Goal: Information Seeking & Learning: Learn about a topic

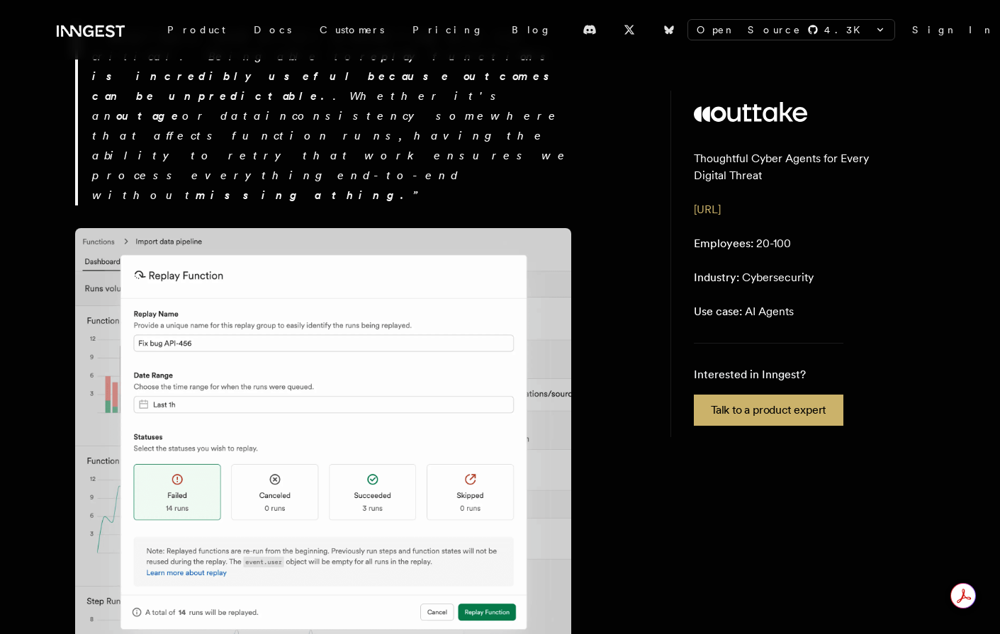
scroll to position [3396, 0]
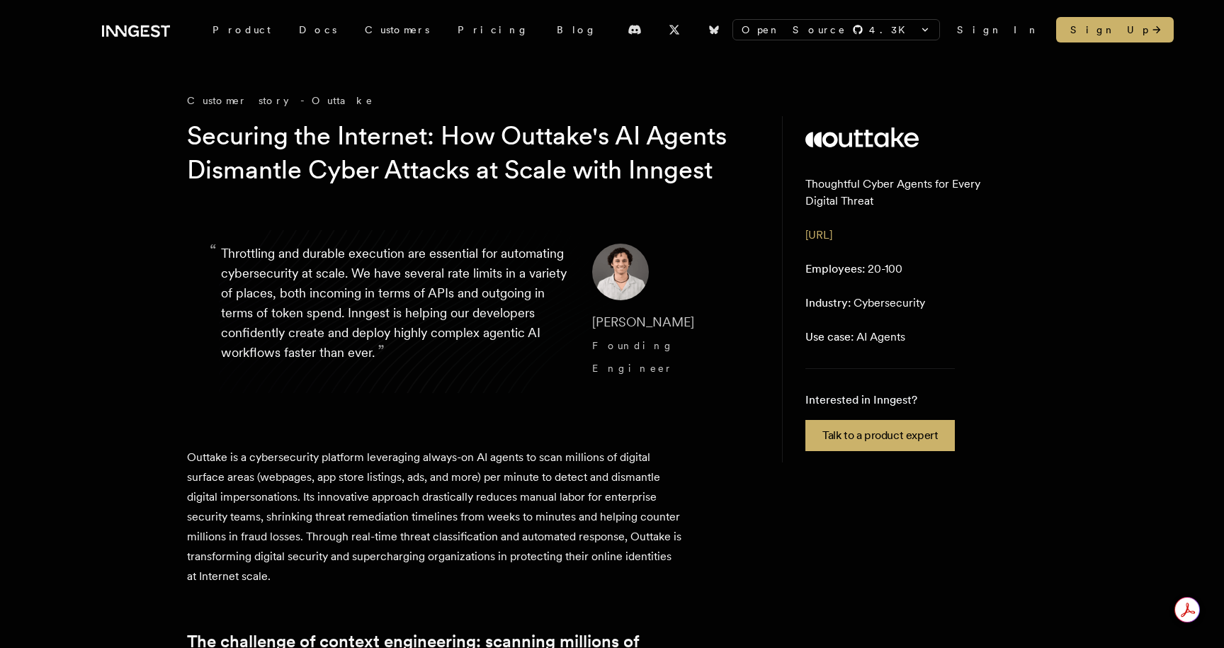
click at [803, 352] on aside "Thoughtful Cyber Agents for Every Digital Threat www.outtake.ai Employees: 20-1…" at bounding box center [909, 289] width 255 height 346
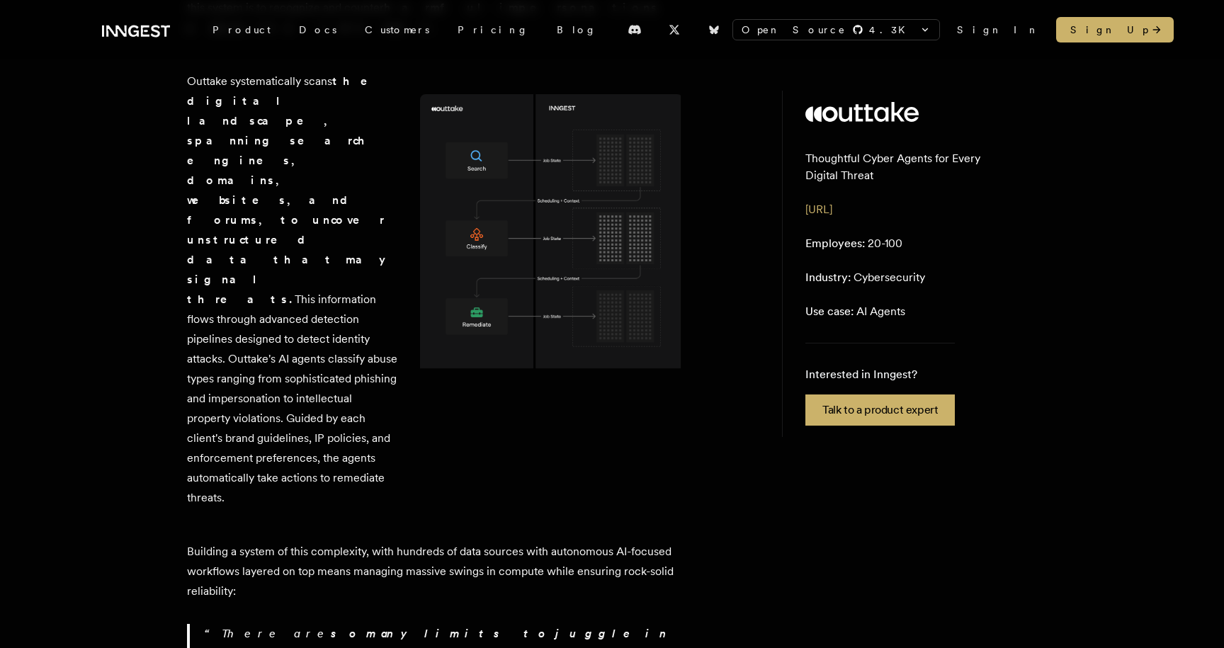
scroll to position [884, 0]
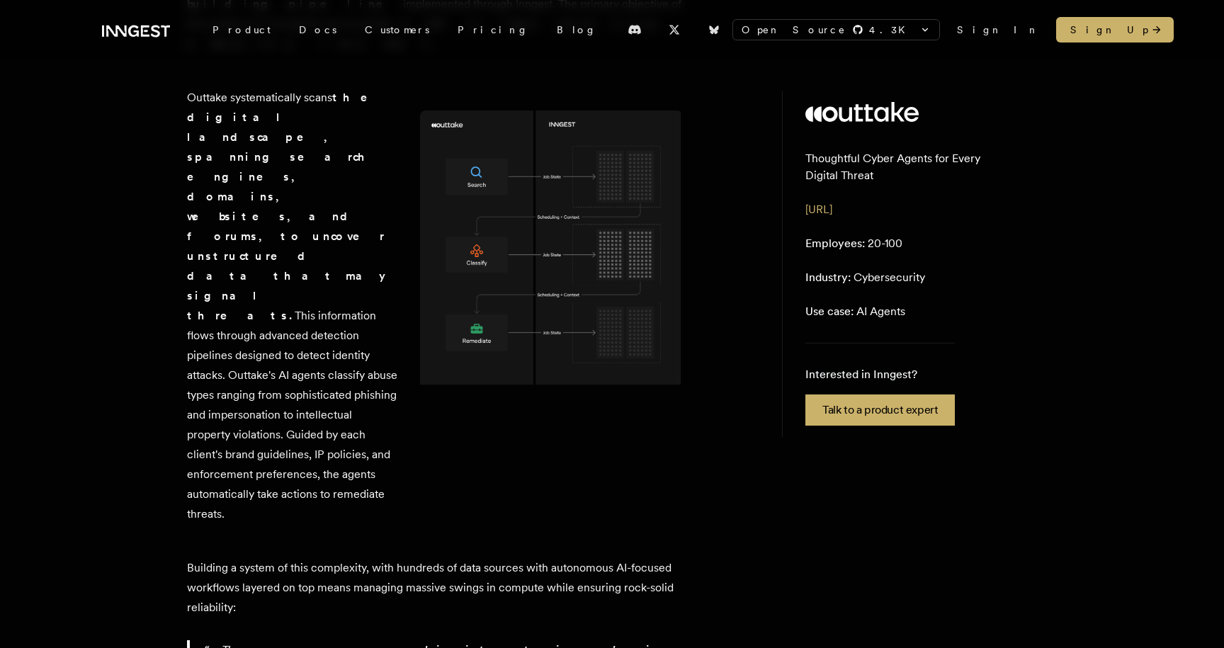
click at [486, 353] on img at bounding box center [551, 253] width 263 height 285
click at [486, 349] on img at bounding box center [551, 253] width 263 height 285
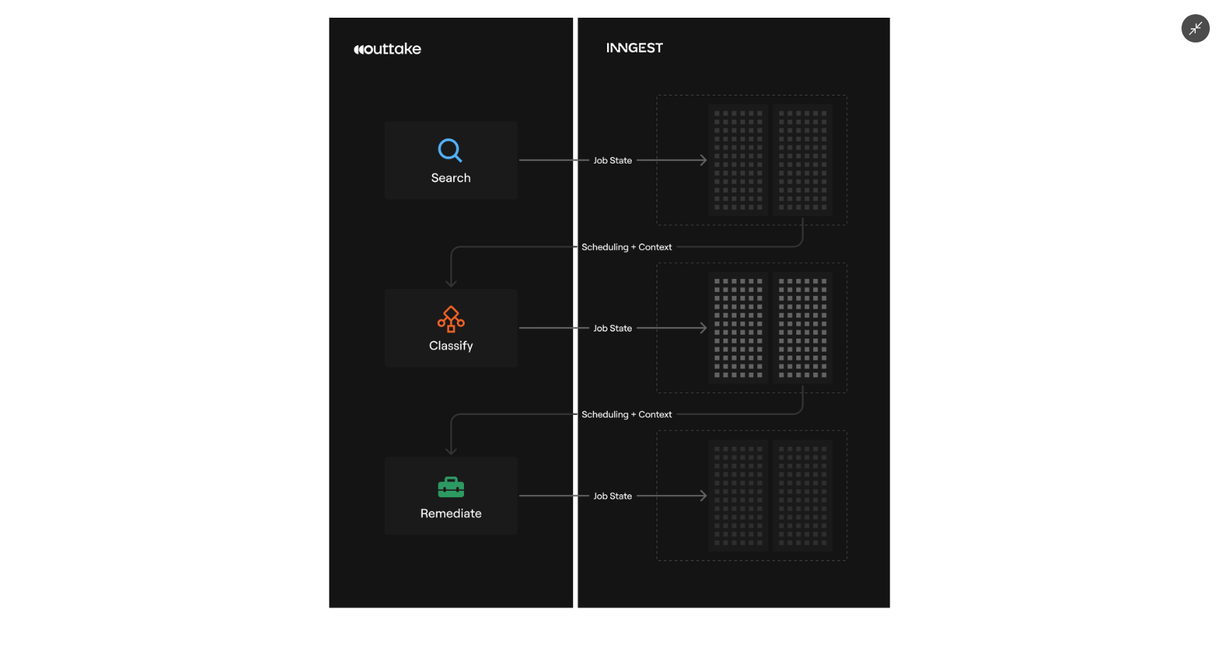
click at [803, 132] on img at bounding box center [611, 324] width 565 height 613
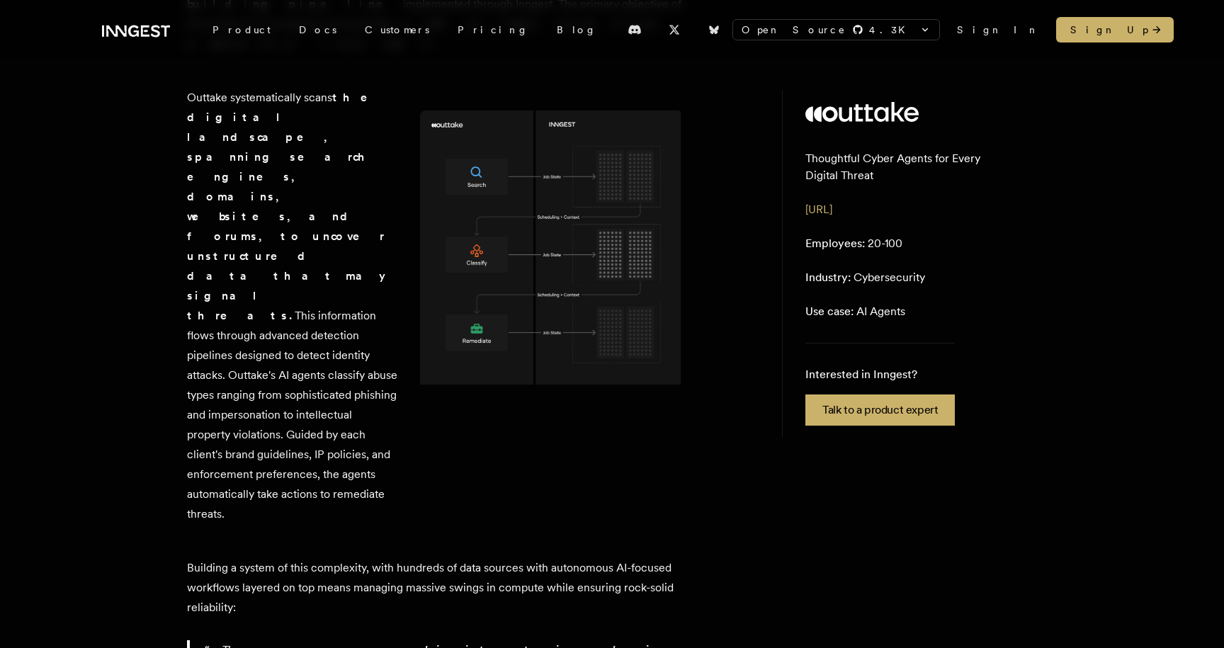
click at [573, 163] on img at bounding box center [551, 253] width 263 height 285
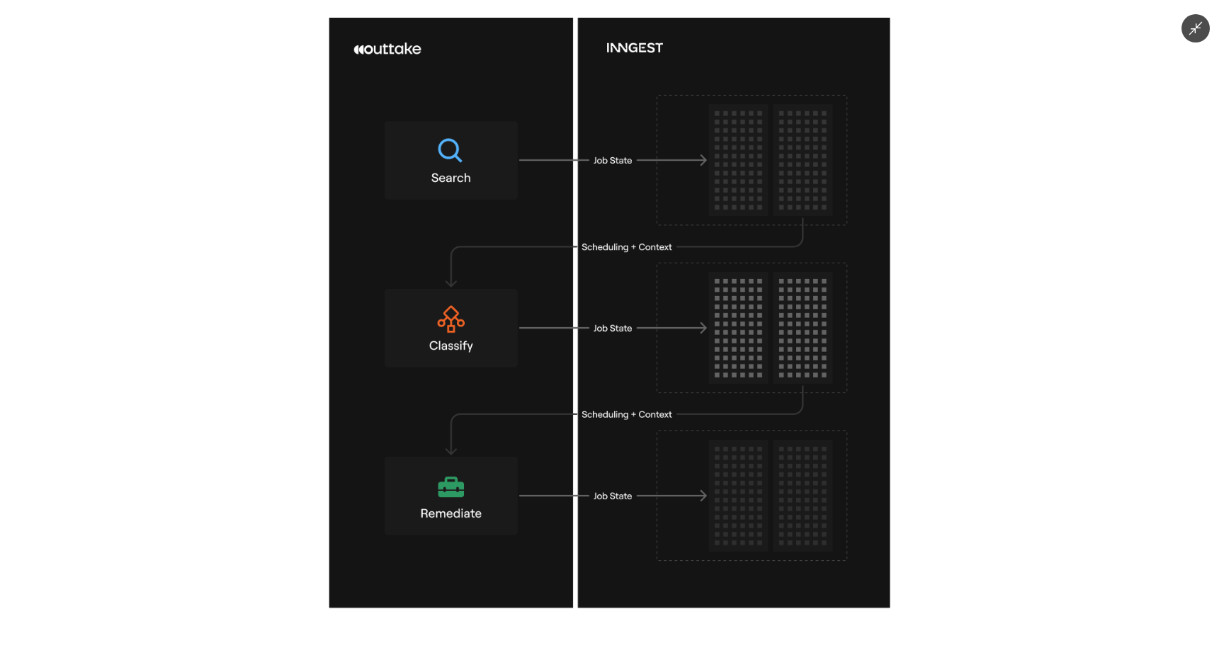
click at [573, 163] on img at bounding box center [611, 324] width 565 height 613
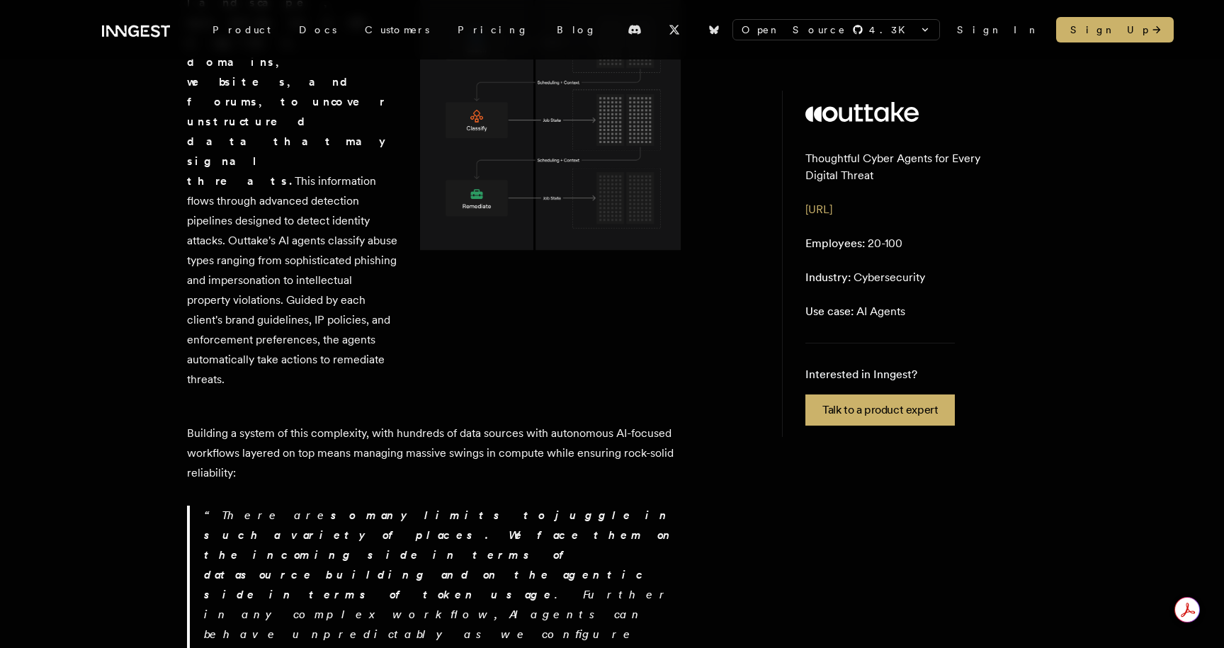
scroll to position [1009, 0]
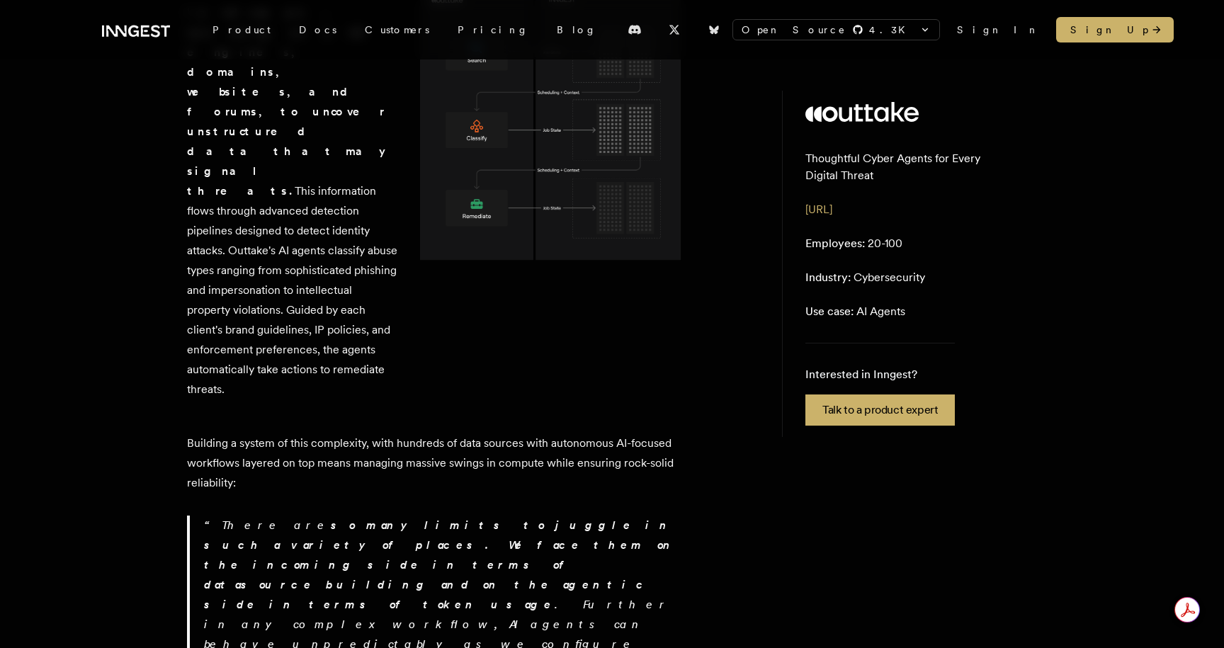
click at [451, 434] on p "Building a system of this complexity, with hundreds of data sources with autono…" at bounding box center [435, 464] width 496 height 60
drag, startPoint x: 453, startPoint y: 362, endPoint x: 472, endPoint y: 361, distance: 19.2
click at [472, 434] on p "Building a system of this complexity, with hundreds of data sources with autono…" at bounding box center [435, 464] width 496 height 60
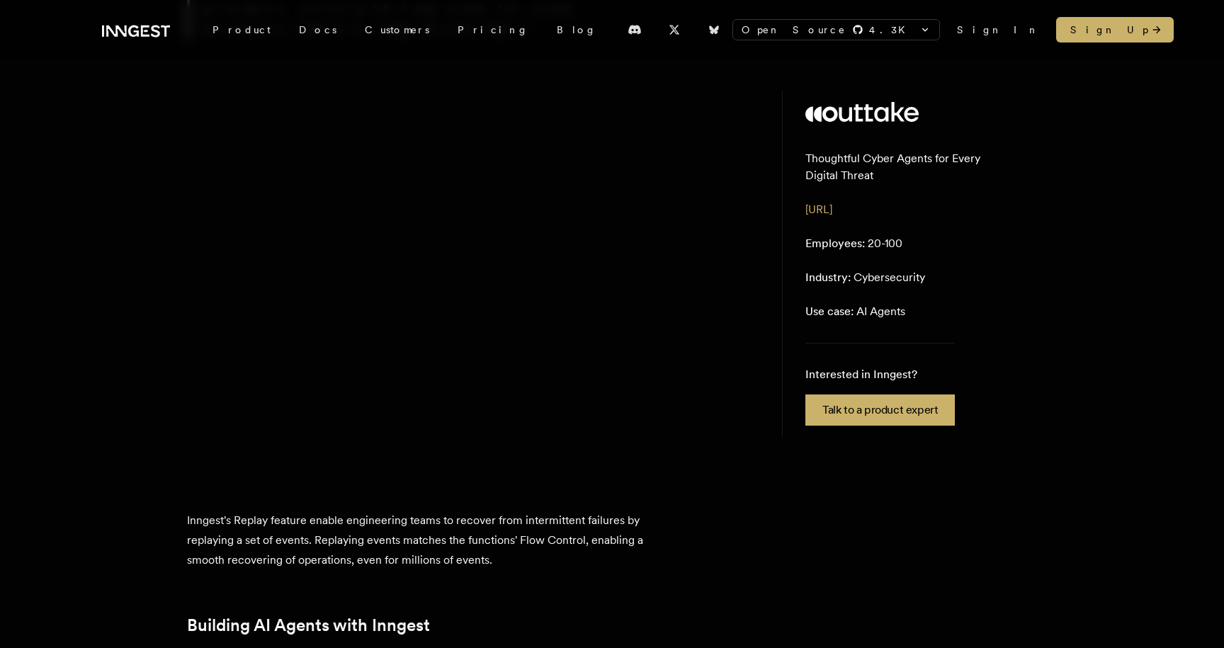
scroll to position [3064, 0]
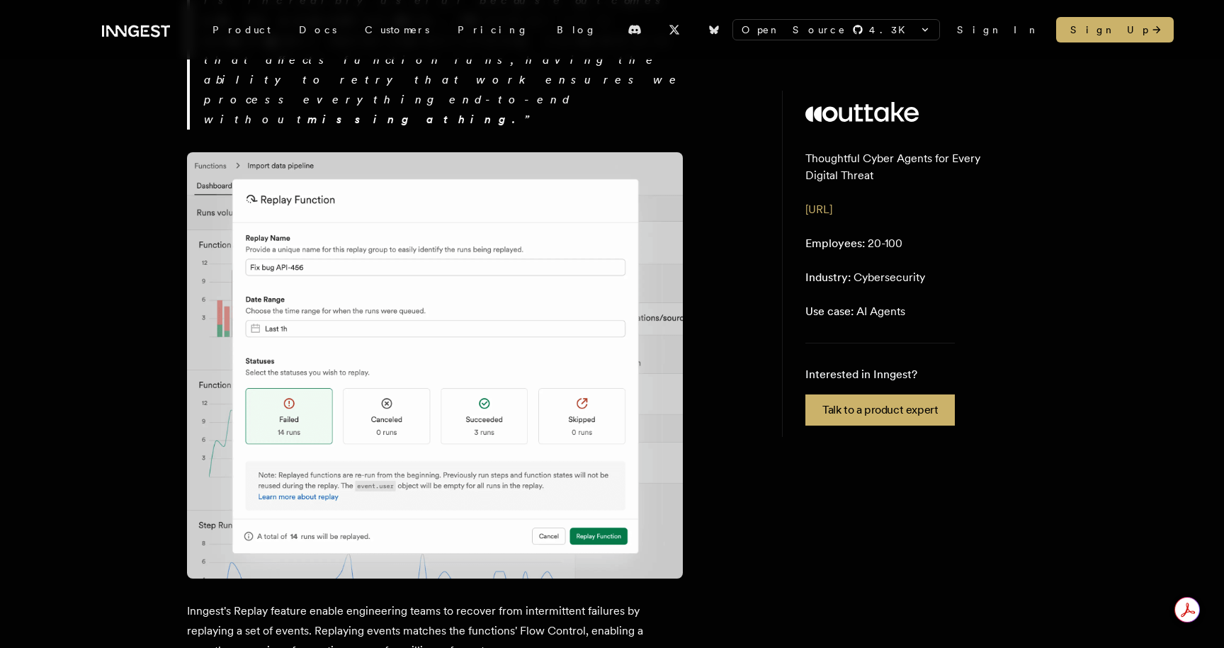
drag, startPoint x: 645, startPoint y: 407, endPoint x: 655, endPoint y: 357, distance: 50.7
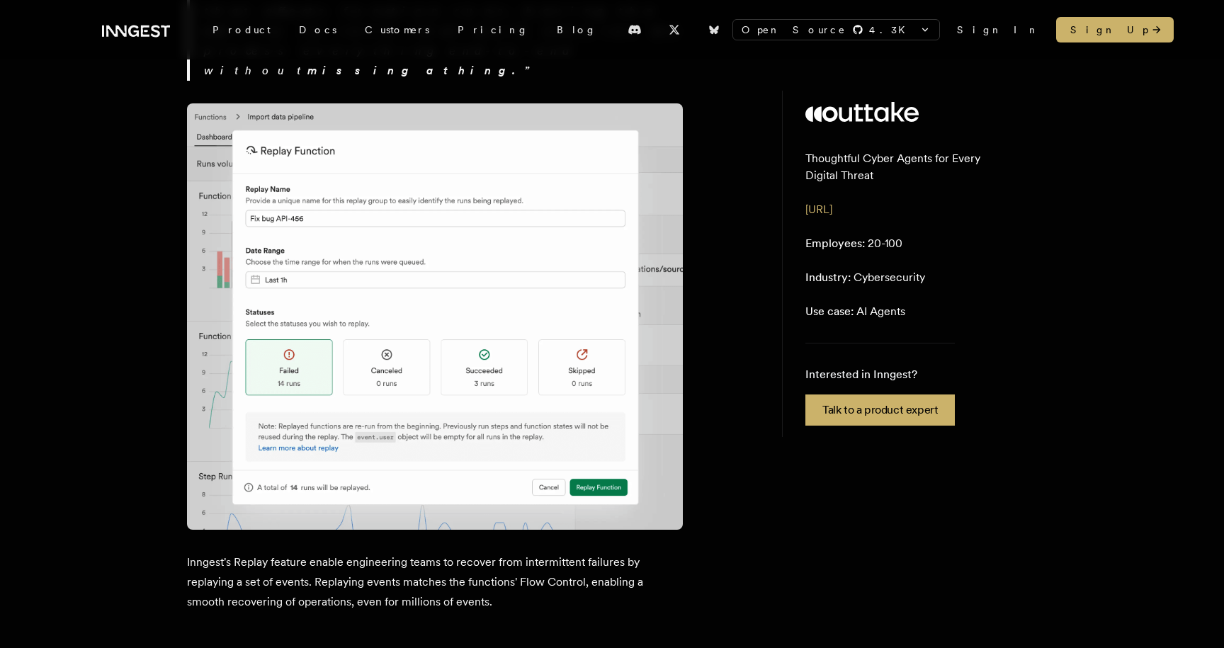
scroll to position [2890, 0]
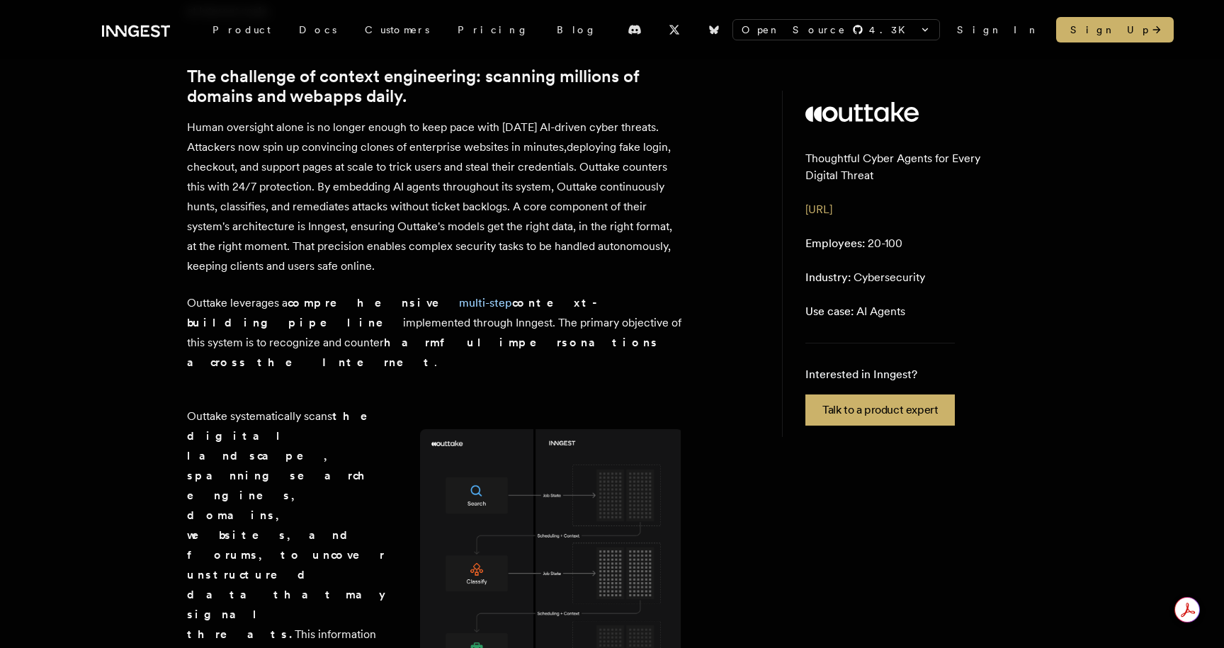
scroll to position [0, 0]
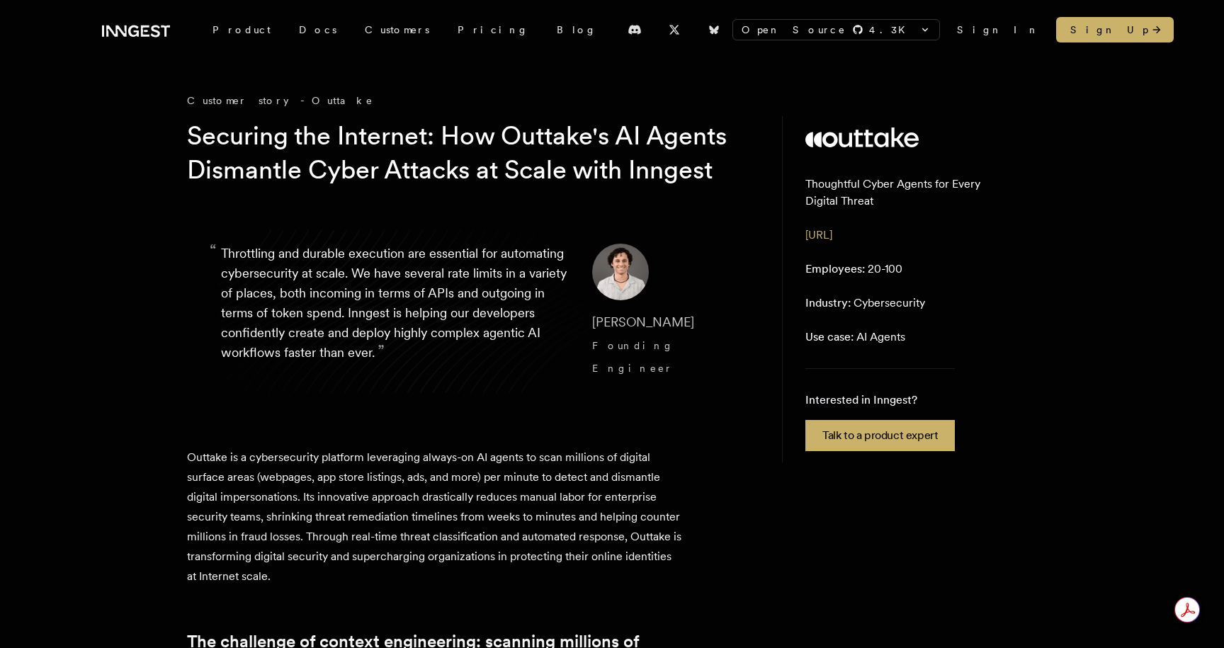
click at [376, 187] on h1 "Securing the Internet: How Outtake's AI Agents Dismantle Cyber Attacks at Scale…" at bounding box center [459, 153] width 544 height 68
click at [377, 187] on h1 "Securing the Internet: How Outtake's AI Agents Dismantle Cyber Attacks at Scale…" at bounding box center [459, 153] width 544 height 68
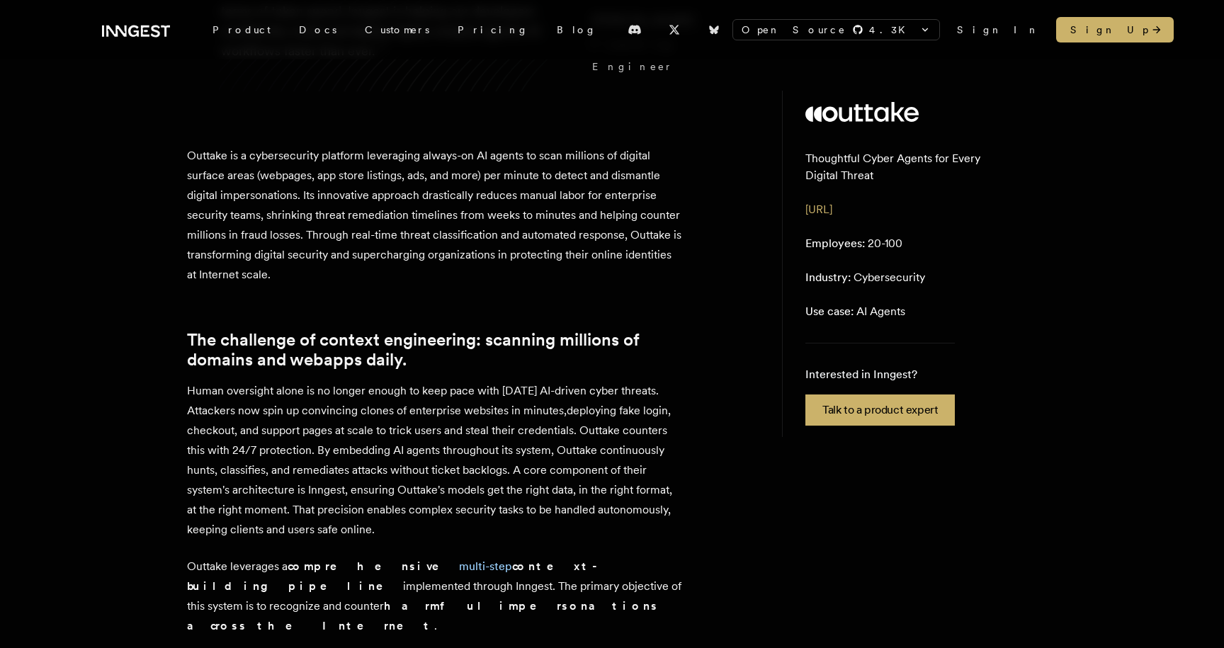
scroll to position [312, 0]
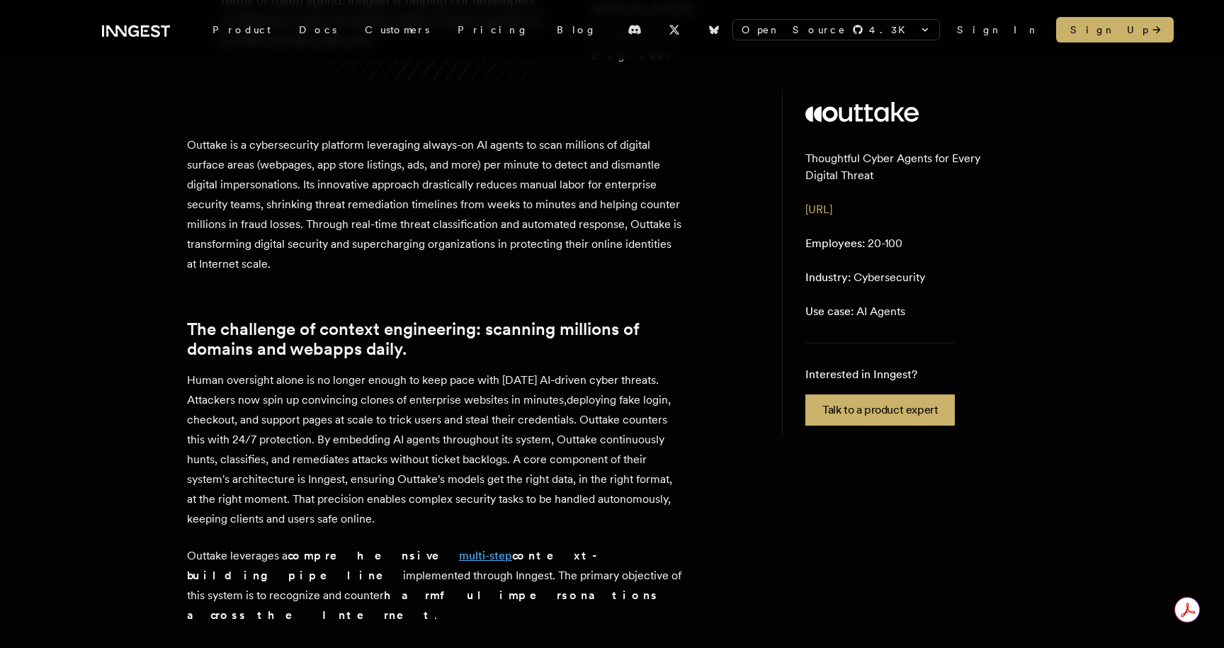
click at [459, 563] on link "multi-step" at bounding box center [485, 555] width 53 height 13
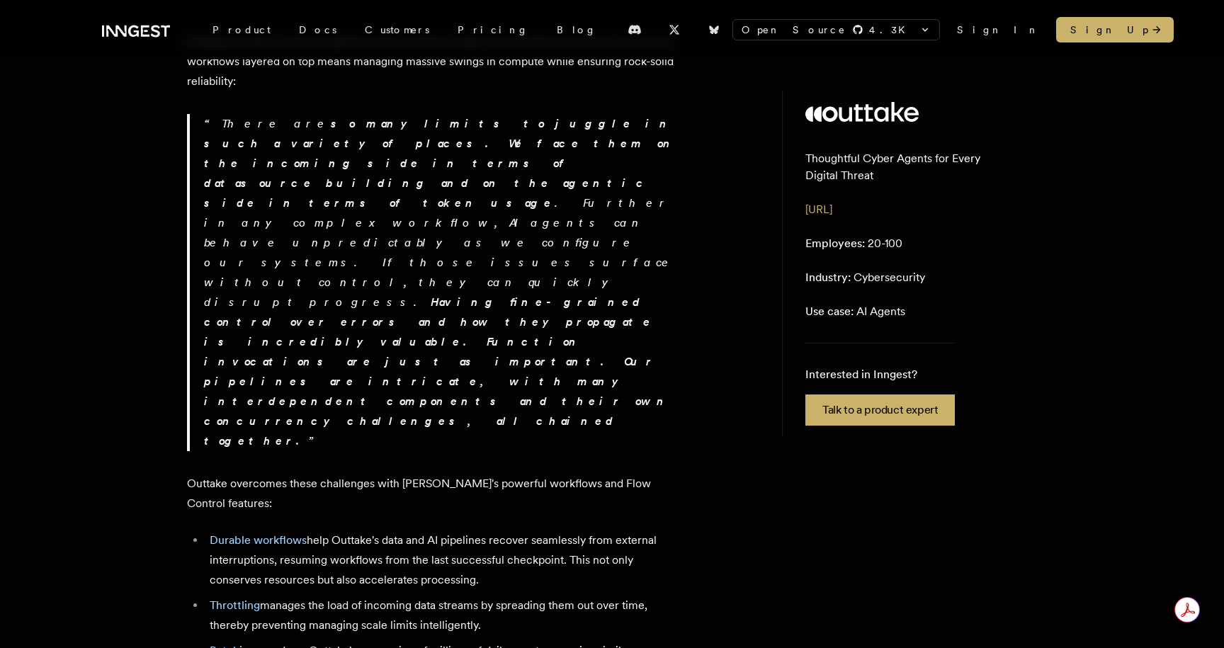
scroll to position [1491, 0]
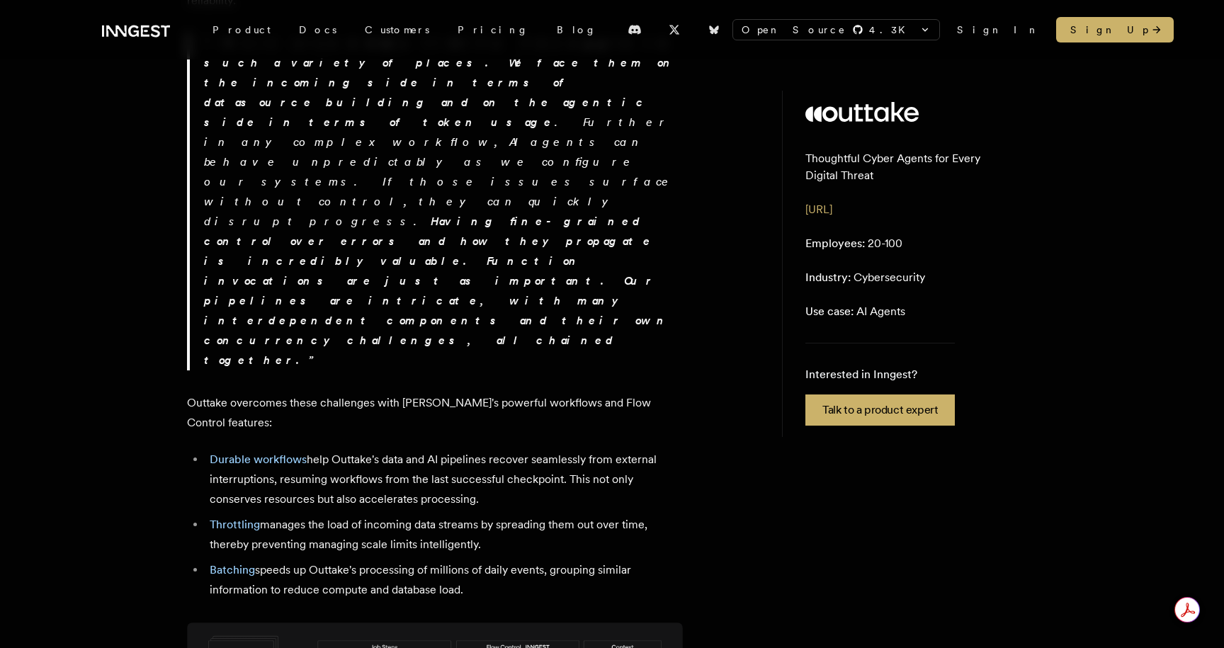
click at [256, 450] on li "Durable workflows help Outtake's data and AI pipelines recover seamlessly from …" at bounding box center [444, 480] width 478 height 60
click at [259, 453] on link "Durable workflows" at bounding box center [258, 459] width 97 height 13
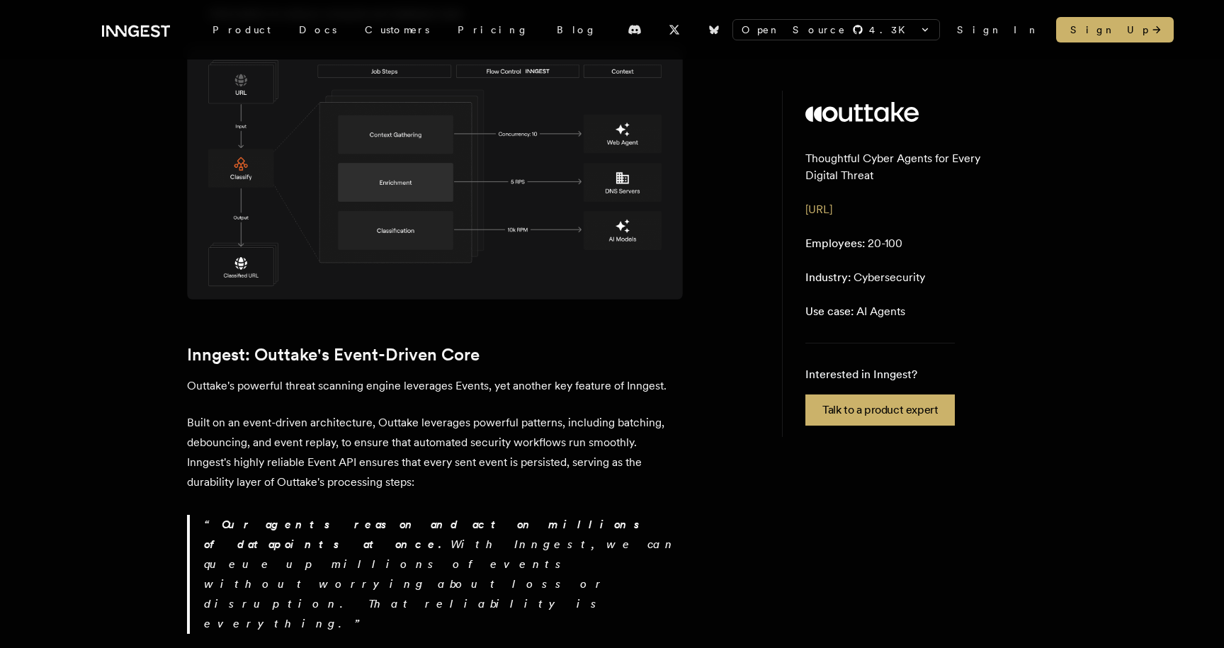
scroll to position [2136, 0]
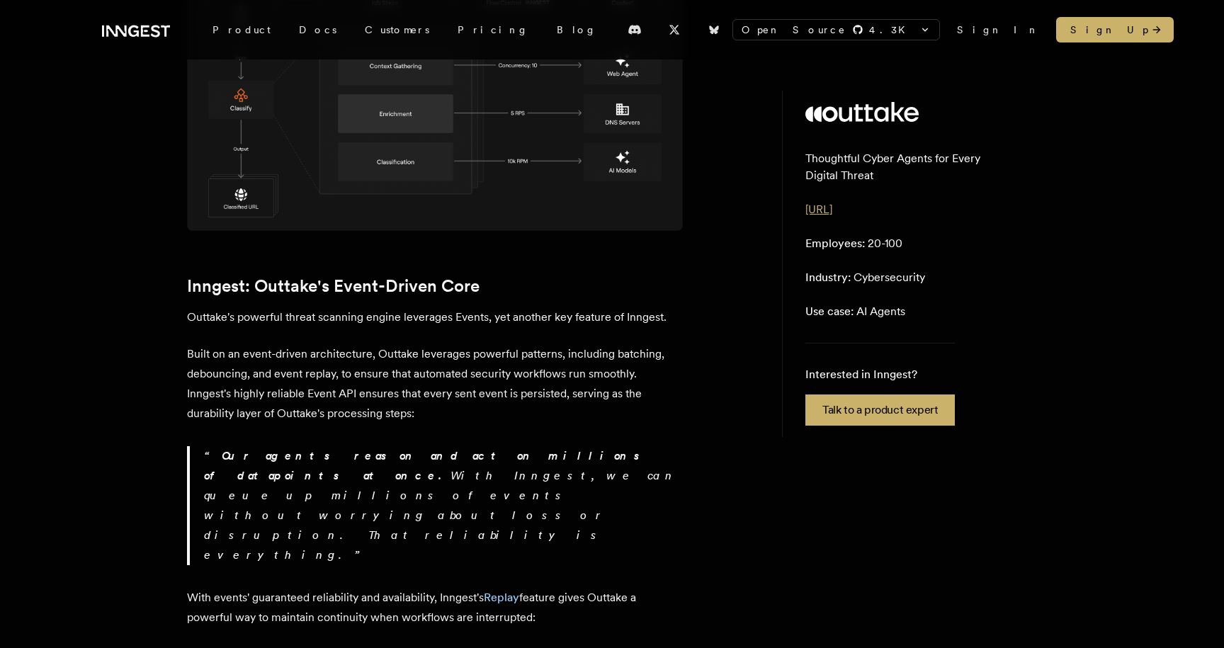
click at [826, 215] on link "[URL]" at bounding box center [819, 209] width 27 height 13
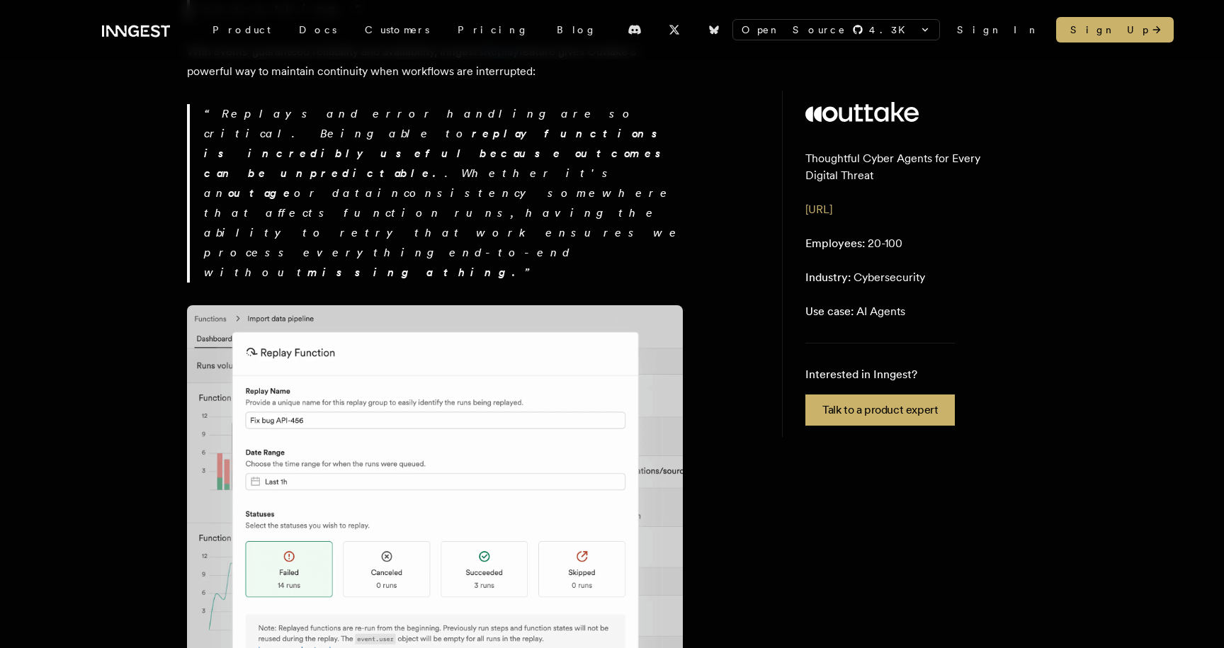
scroll to position [2686, 0]
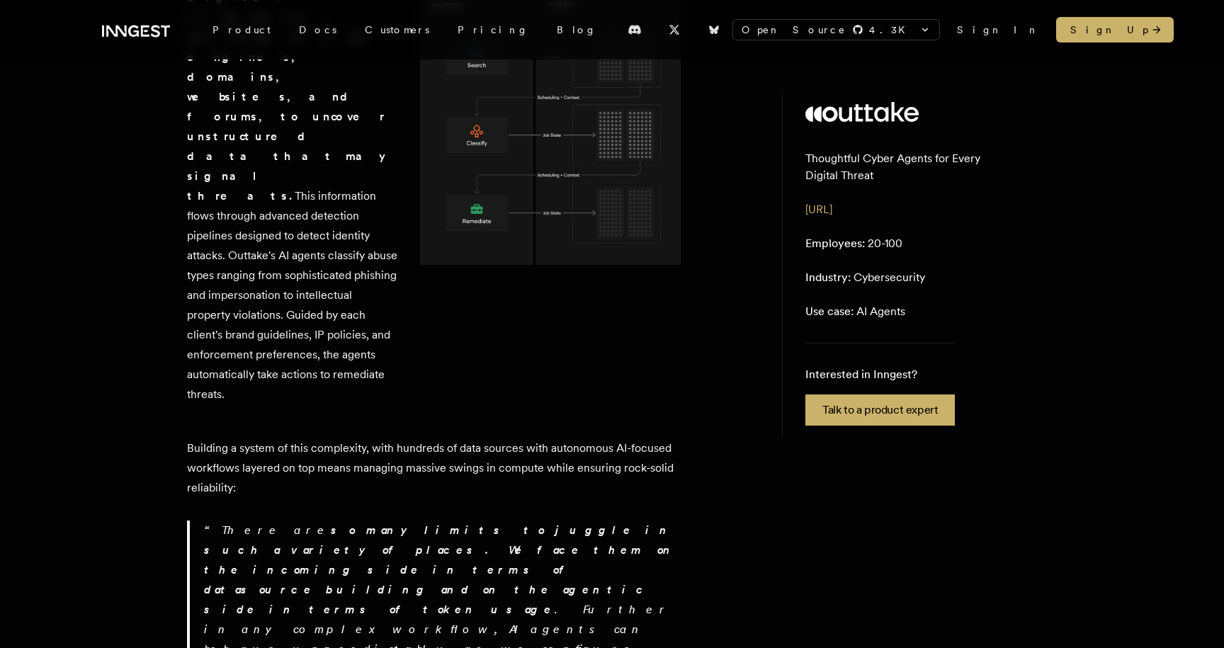
scroll to position [984, 0]
